Goal: Information Seeking & Learning: Learn about a topic

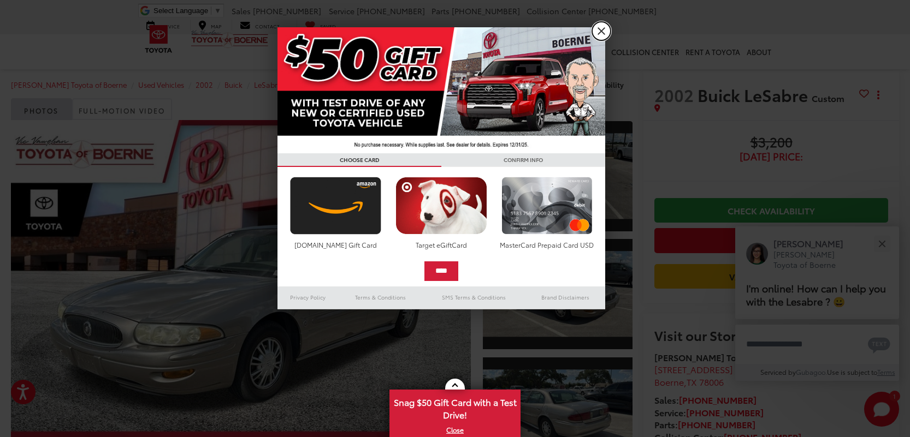
click at [596, 34] on link "X" at bounding box center [601, 31] width 19 height 19
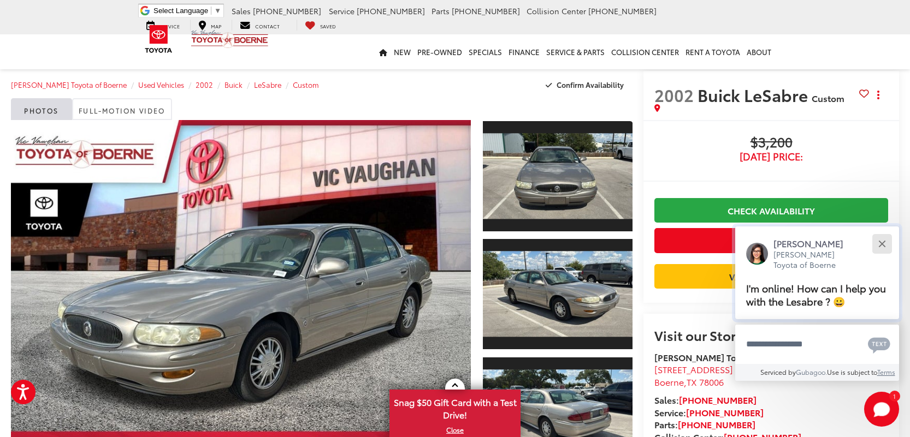
click at [881, 244] on div "Close" at bounding box center [881, 243] width 7 height 7
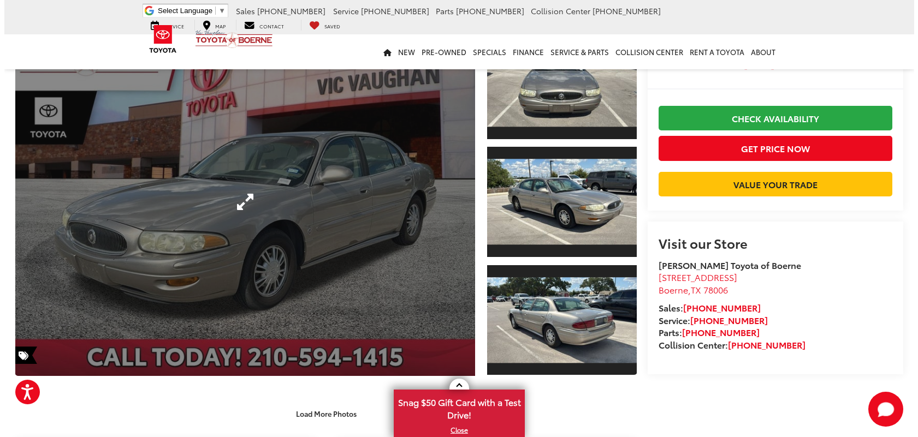
scroll to position [109, 0]
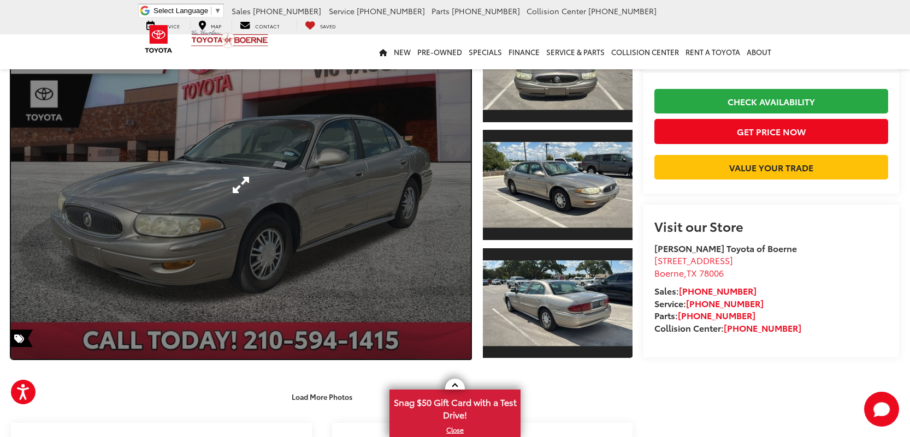
click at [389, 222] on link "Expand Photo 0" at bounding box center [241, 185] width 460 height 348
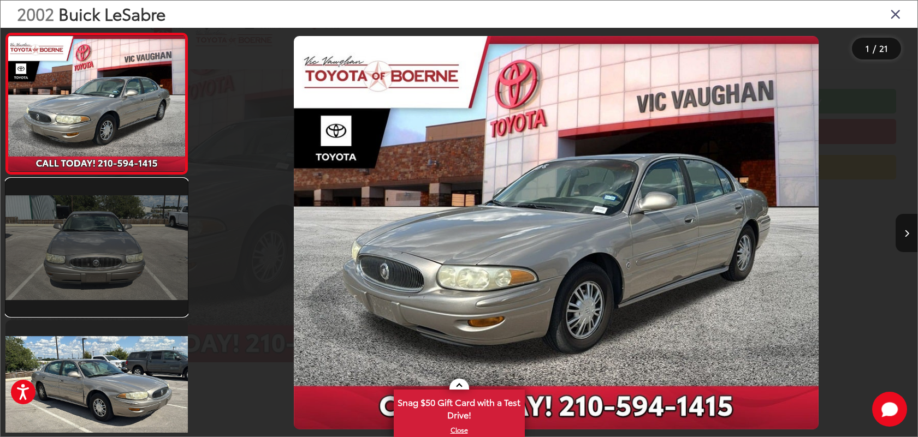
click at [104, 215] on link at bounding box center [96, 247] width 182 height 137
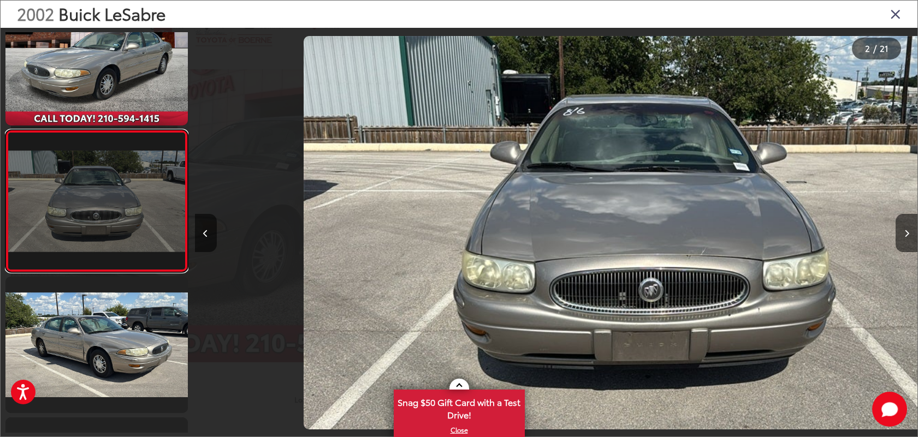
scroll to position [0, 722]
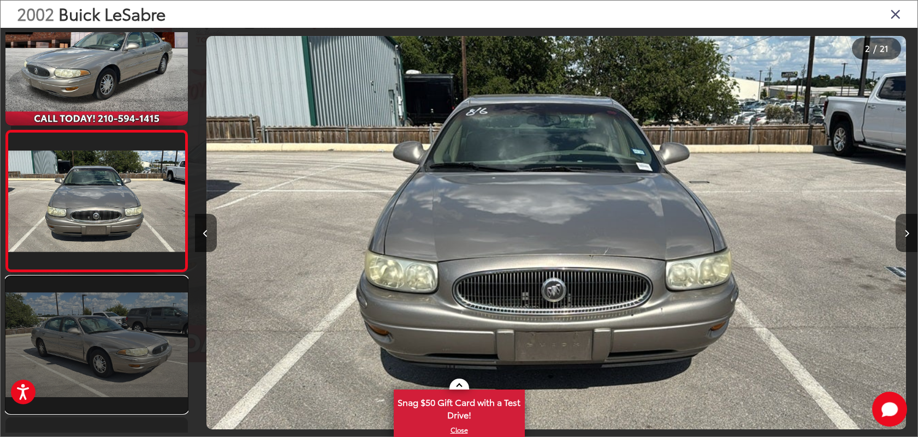
click at [99, 373] on link at bounding box center [96, 345] width 182 height 137
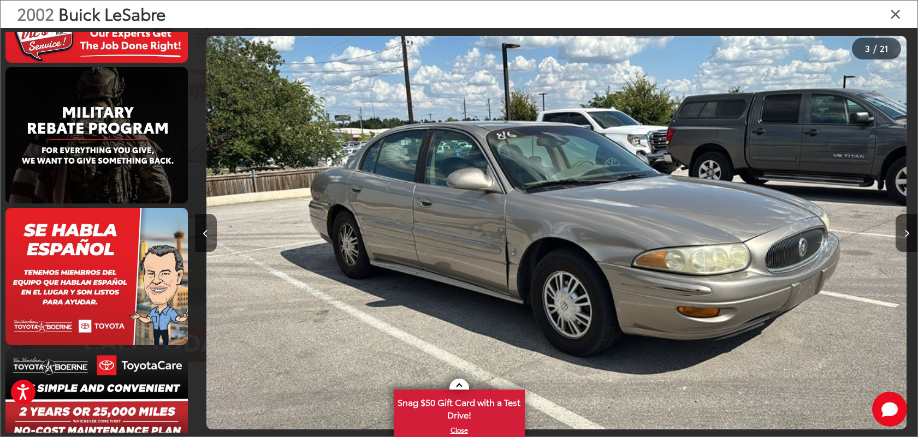
scroll to position [2563, 0]
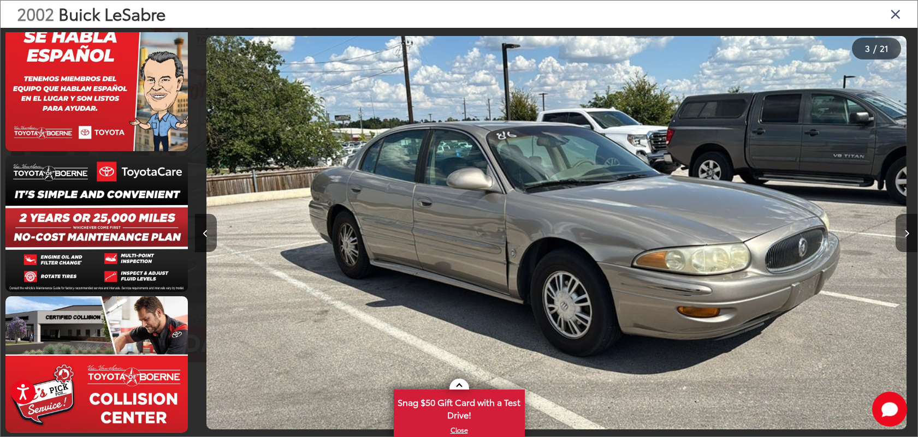
click at [909, 237] on button "Next image" at bounding box center [906, 233] width 22 height 38
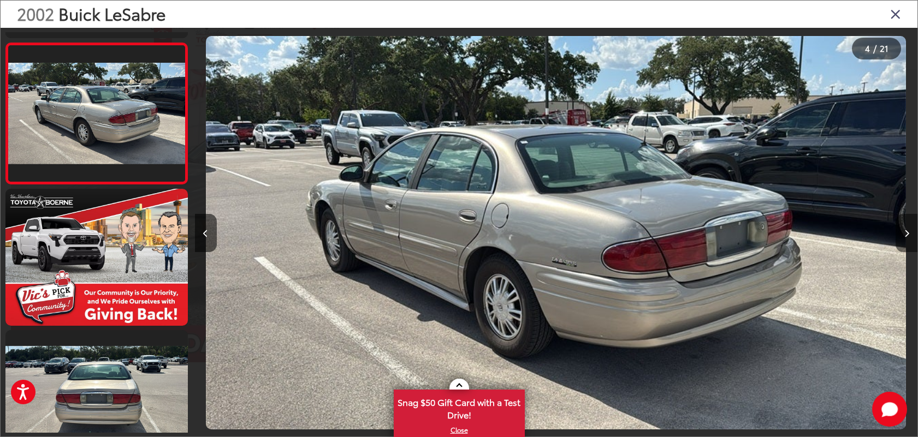
scroll to position [0, 0]
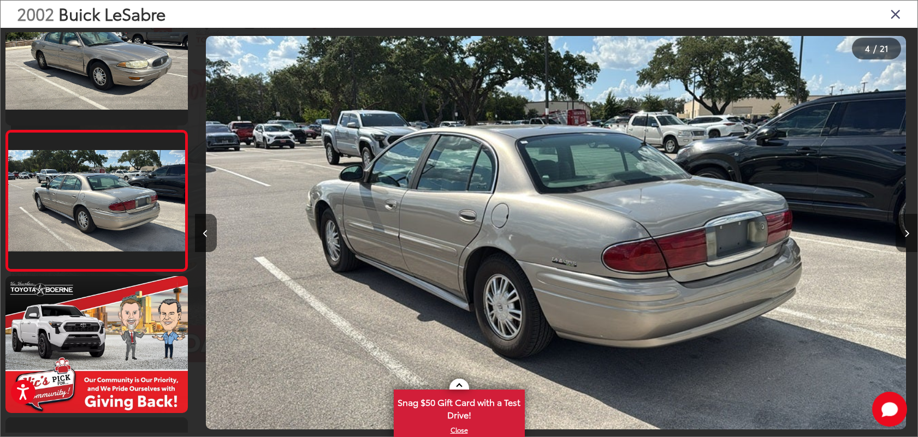
click at [909, 237] on button "Next image" at bounding box center [906, 233] width 22 height 38
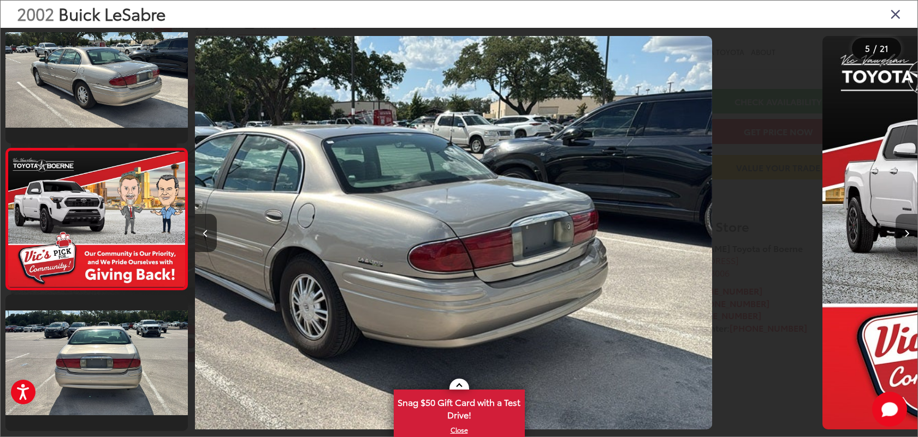
scroll to position [467, 0]
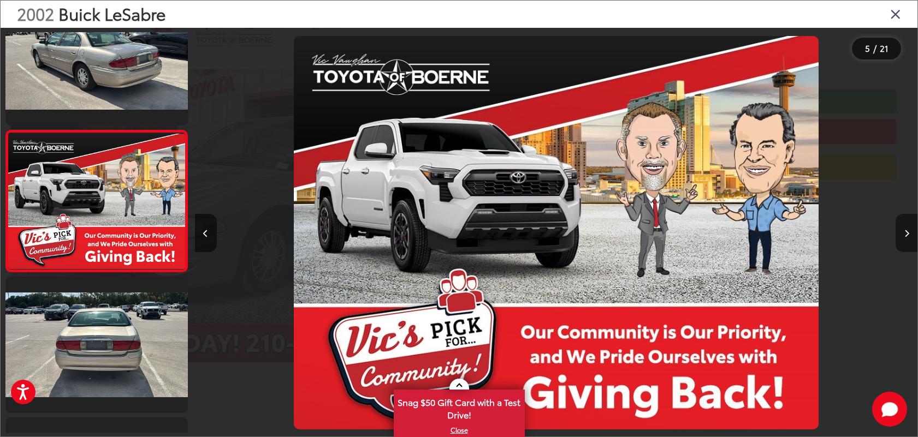
click at [909, 237] on button "Next image" at bounding box center [906, 233] width 22 height 38
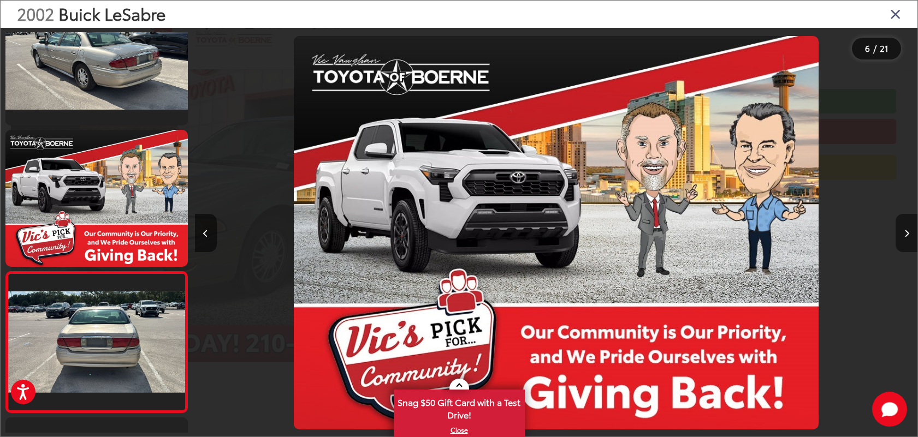
scroll to position [0, 3114]
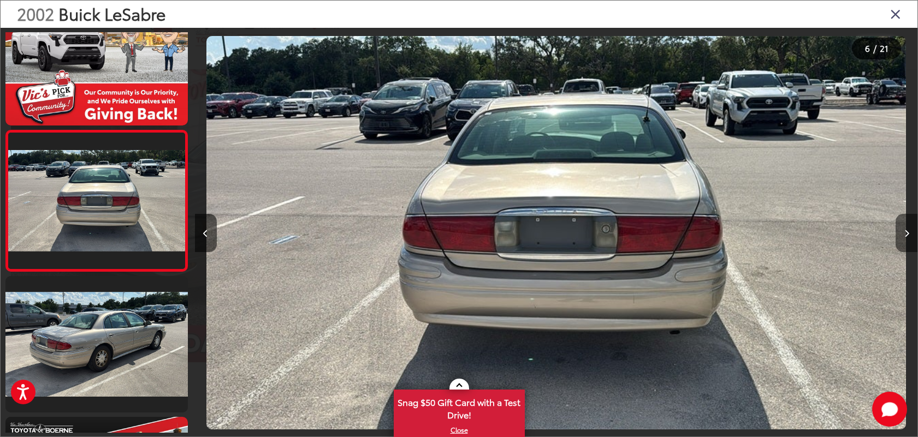
click at [909, 237] on button "Next image" at bounding box center [906, 233] width 22 height 38
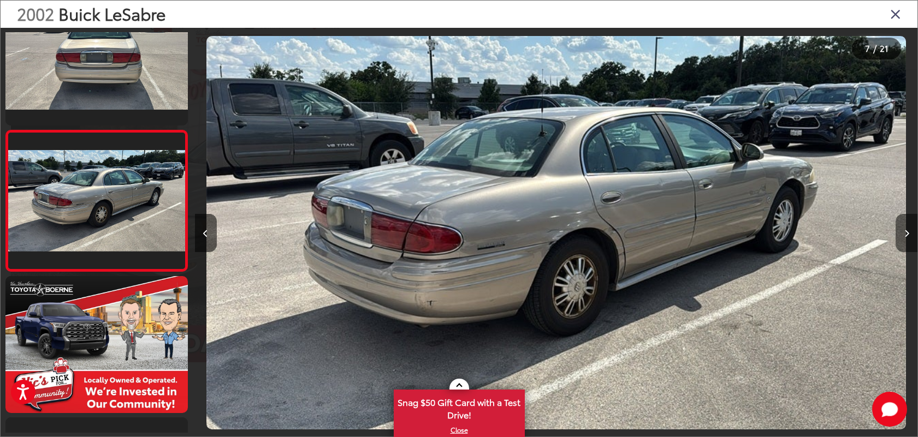
click at [909, 237] on button "Next image" at bounding box center [906, 233] width 22 height 38
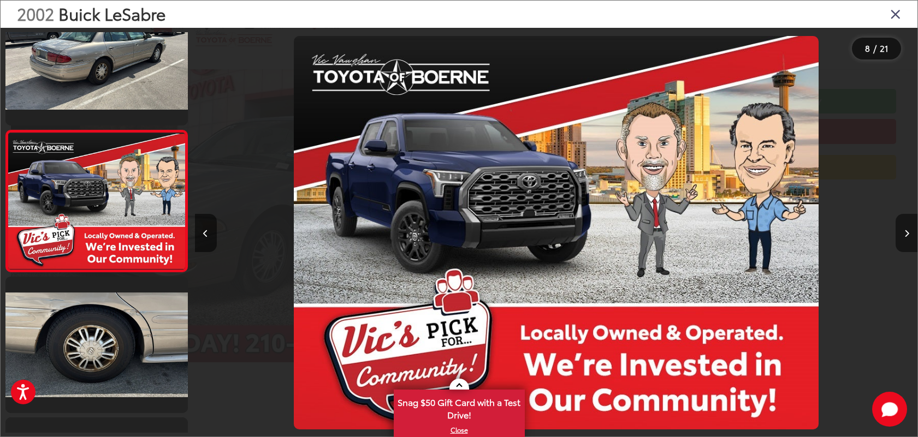
click at [909, 237] on button "Next image" at bounding box center [906, 233] width 22 height 38
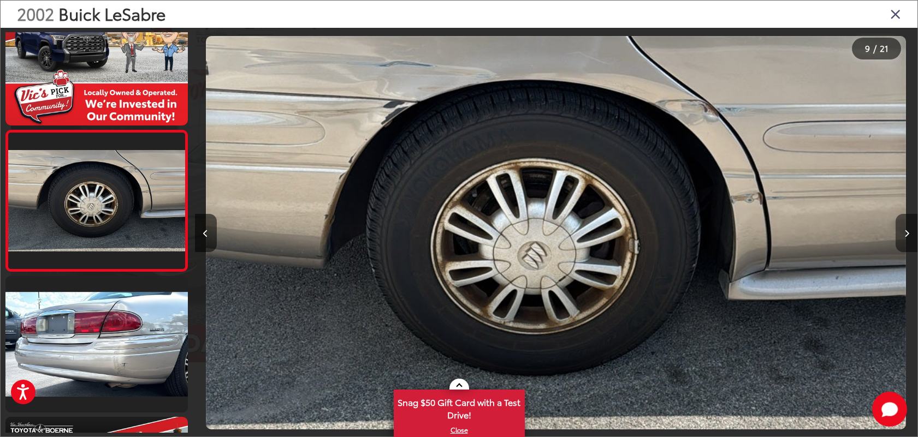
click at [909, 237] on button "Next image" at bounding box center [906, 233] width 22 height 38
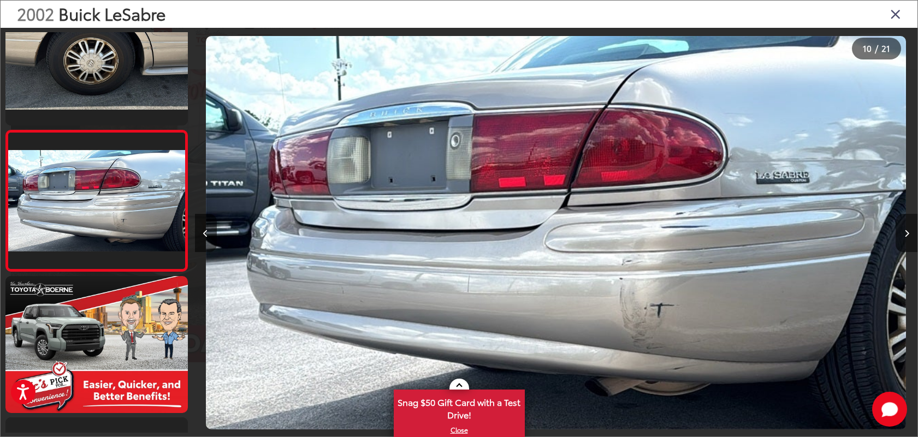
click at [909, 237] on button "Next image" at bounding box center [906, 233] width 22 height 38
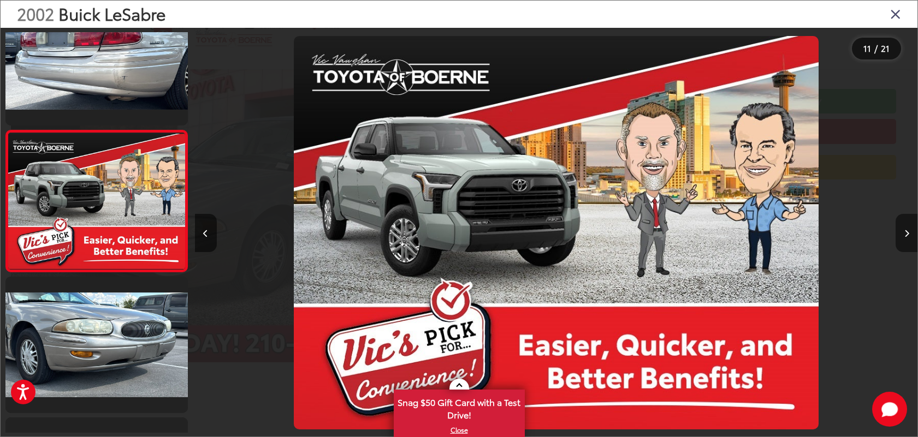
click at [909, 237] on button "Next image" at bounding box center [906, 233] width 22 height 38
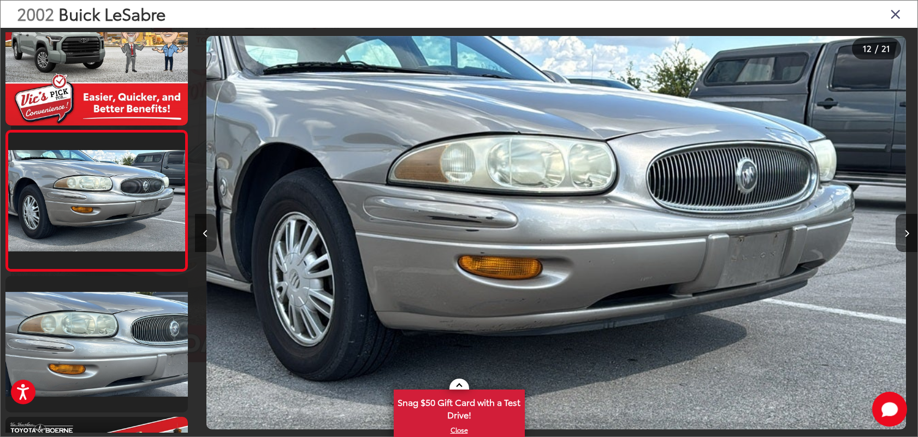
click at [892, 10] on icon "Close gallery" at bounding box center [895, 14] width 11 height 14
